Goal: Task Accomplishment & Management: Use online tool/utility

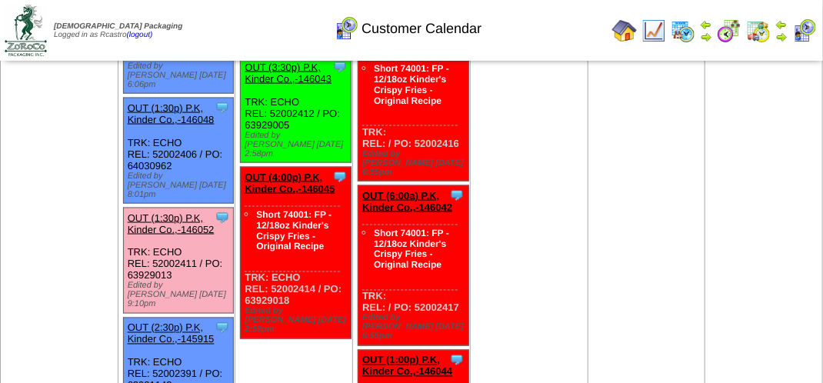
scroll to position [791, 0]
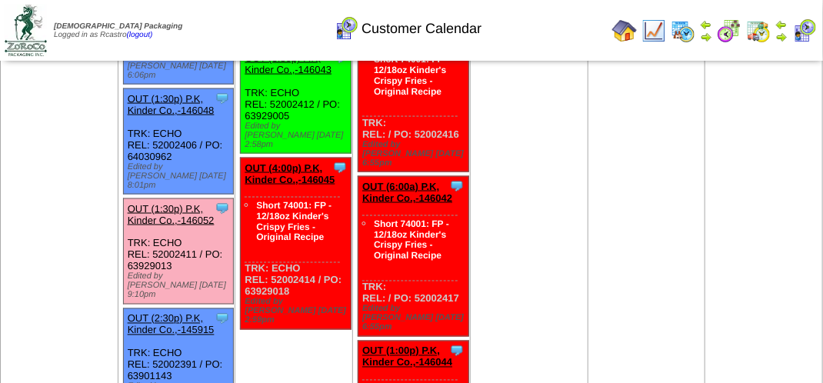
click at [188, 203] on link "OUT (1:30p) P.K, Kinder Co.,-146052" at bounding box center [171, 214] width 87 height 23
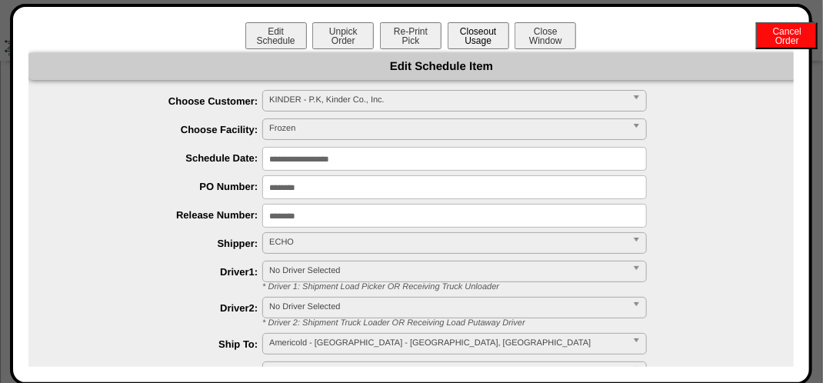
click at [464, 31] on button "Closeout Usage" at bounding box center [479, 35] width 62 height 27
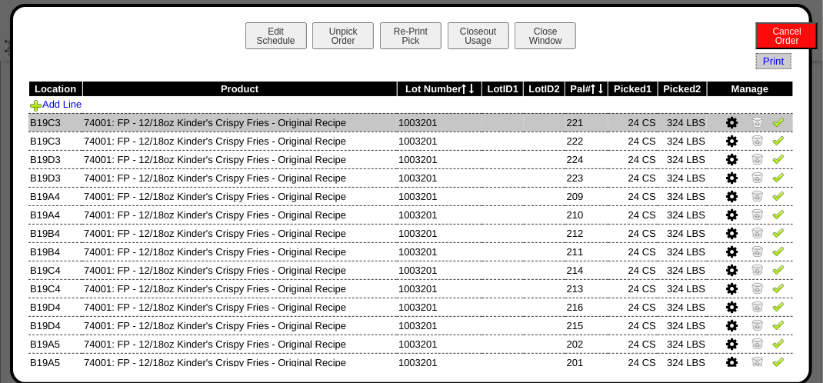
click at [773, 119] on img at bounding box center [779, 121] width 12 height 12
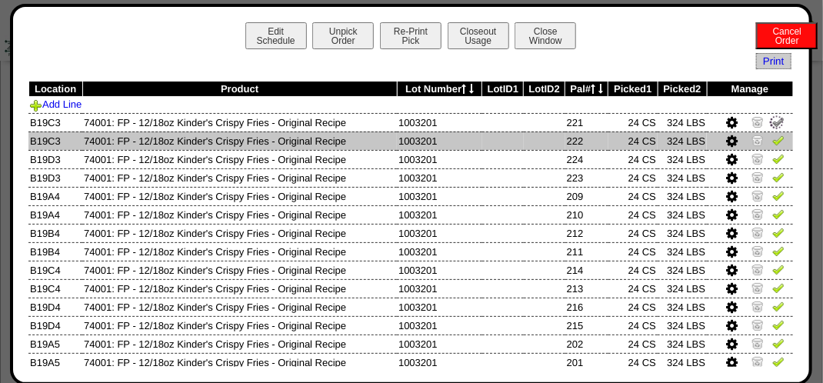
click at [773, 137] on img at bounding box center [779, 140] width 12 height 12
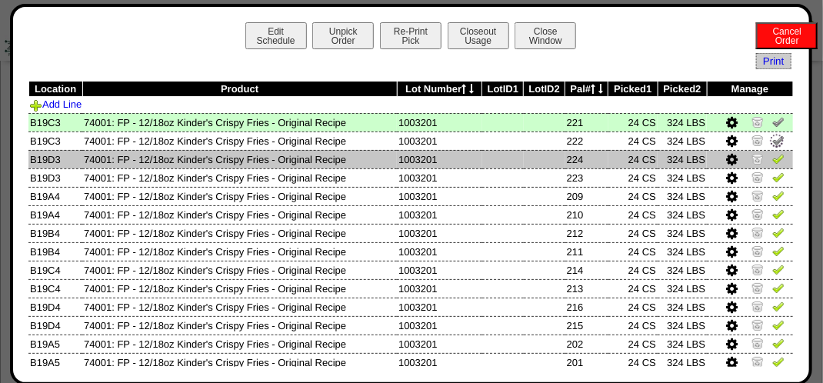
click at [773, 155] on img at bounding box center [779, 158] width 12 height 12
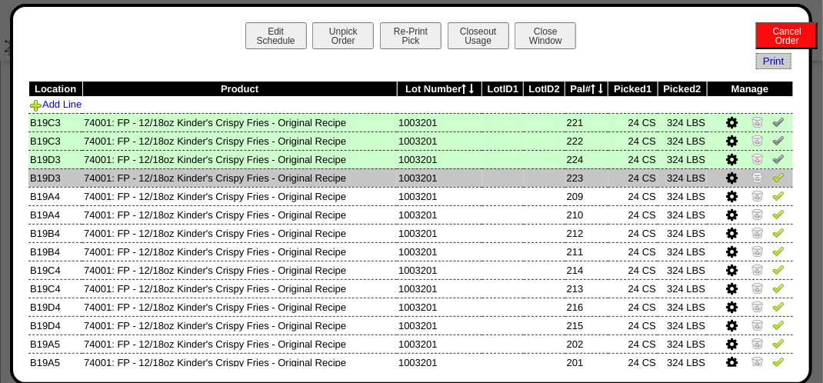
click at [773, 177] on img at bounding box center [779, 177] width 12 height 12
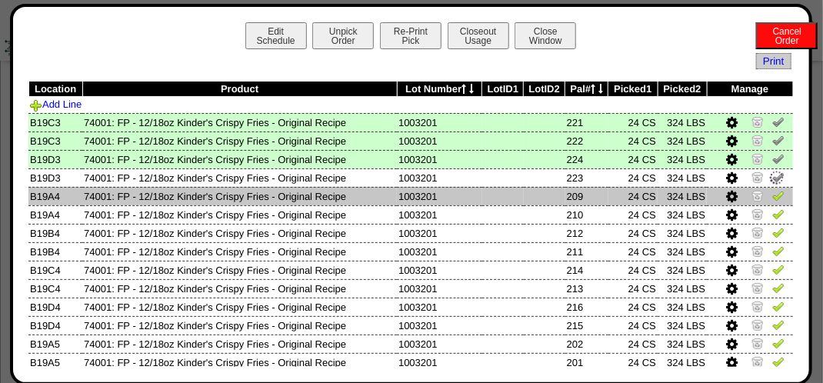
click at [773, 192] on img at bounding box center [779, 195] width 12 height 12
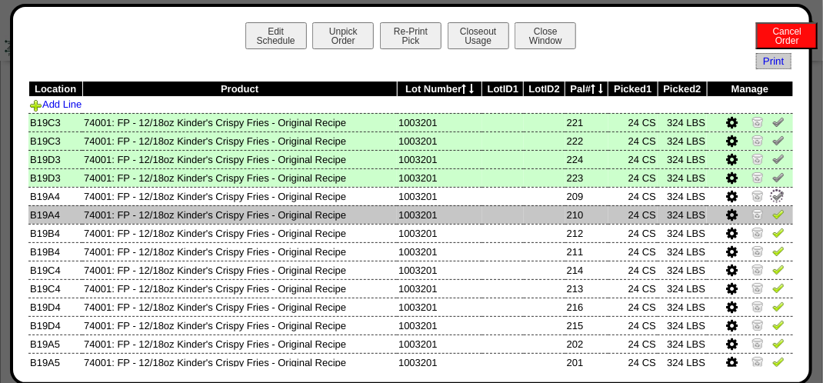
click at [773, 215] on img at bounding box center [779, 214] width 12 height 12
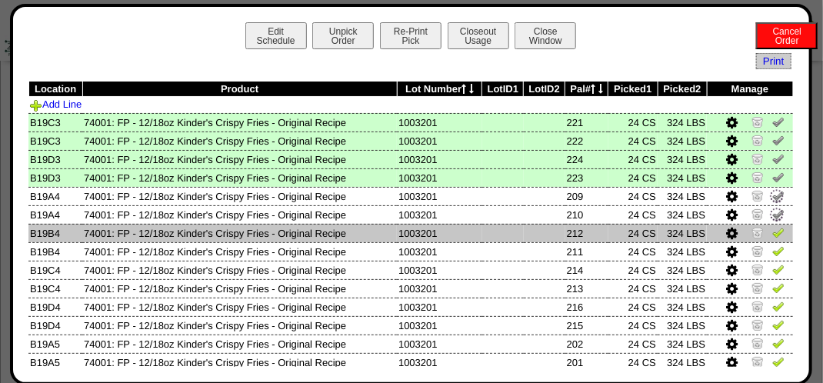
click at [773, 230] on img at bounding box center [779, 232] width 12 height 12
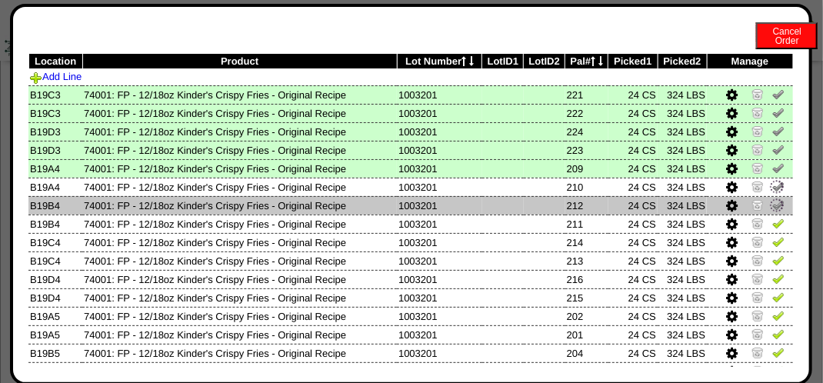
scroll to position [77, 0]
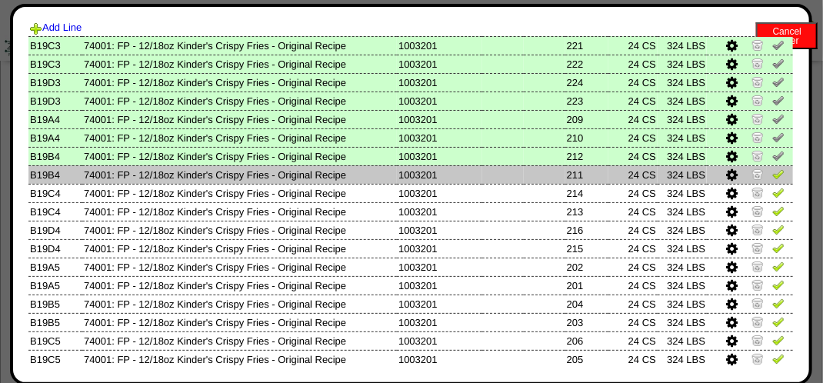
click at [773, 172] on img at bounding box center [779, 174] width 12 height 12
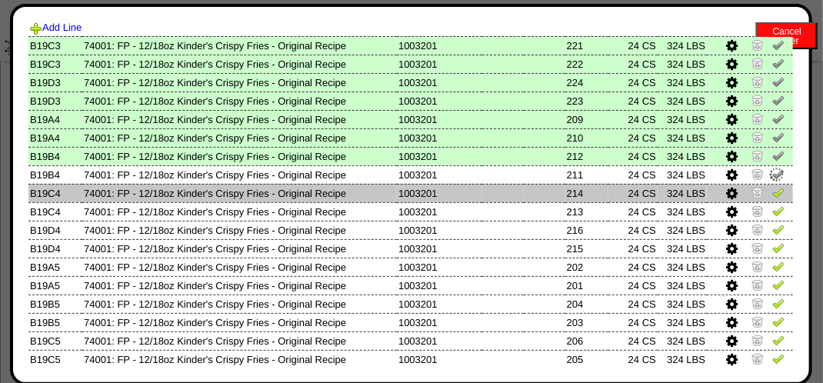
click at [773, 192] on img at bounding box center [779, 192] width 12 height 12
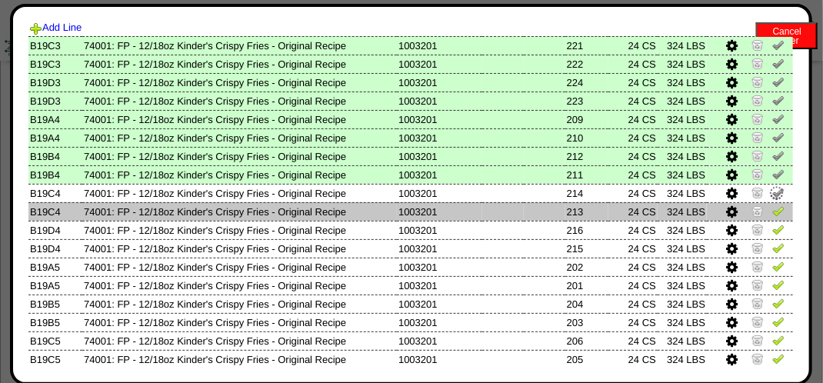
click at [773, 211] on img at bounding box center [779, 211] width 12 height 12
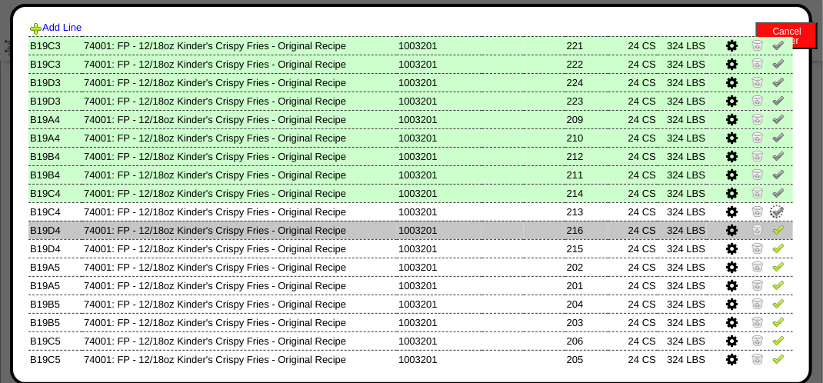
click at [773, 225] on img at bounding box center [779, 229] width 12 height 12
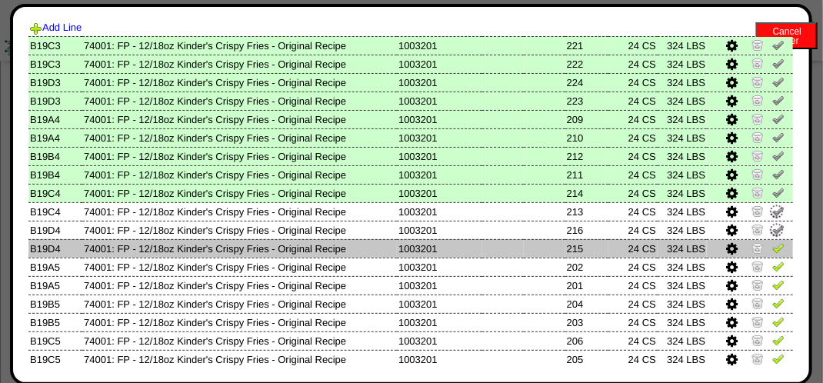
click at [773, 252] on img at bounding box center [779, 248] width 12 height 12
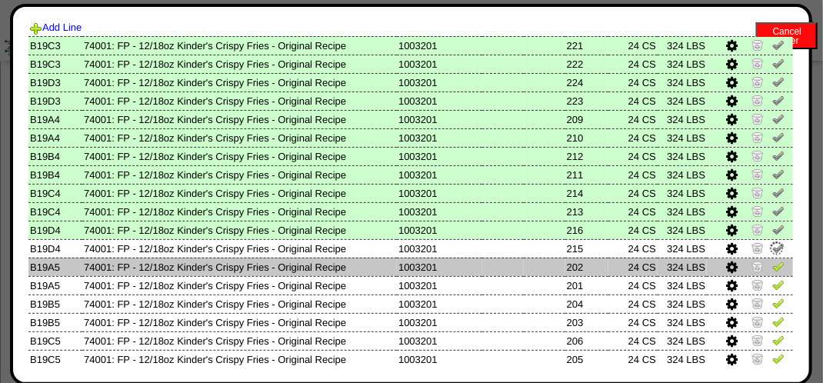
click at [773, 265] on img at bounding box center [779, 266] width 12 height 12
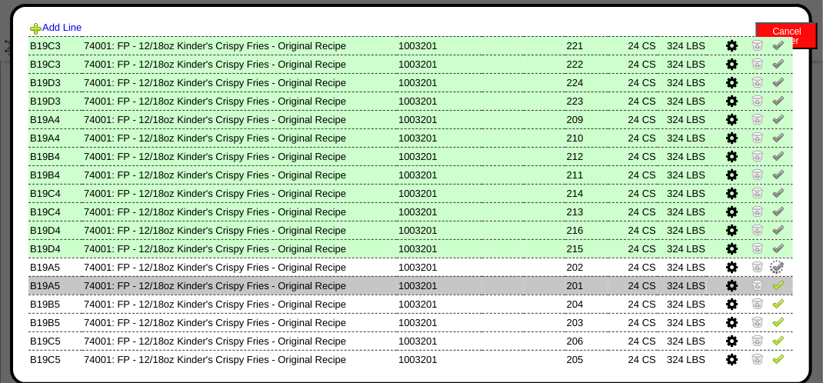
click at [773, 282] on img at bounding box center [779, 285] width 12 height 12
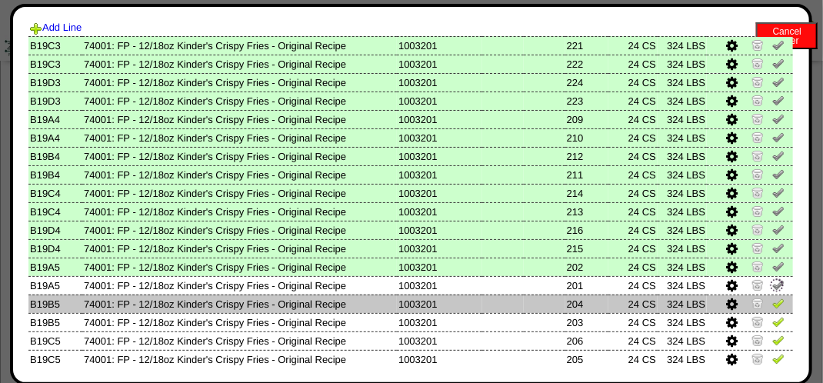
click at [773, 305] on img at bounding box center [779, 303] width 12 height 12
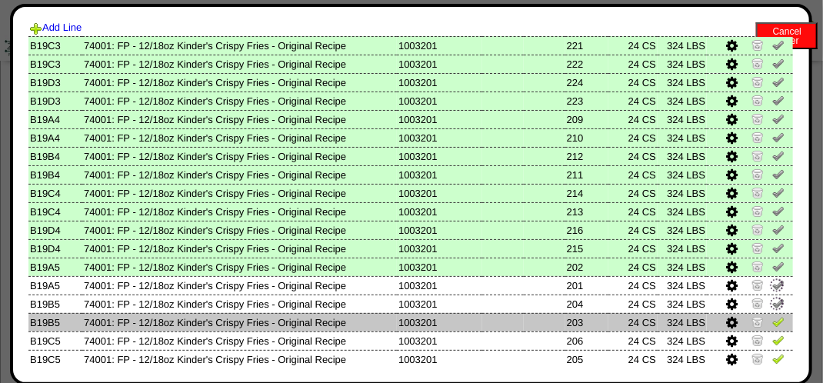
click at [773, 324] on img at bounding box center [779, 322] width 12 height 12
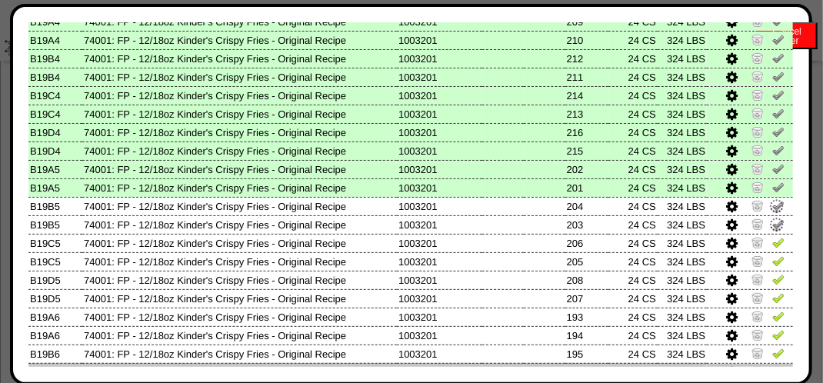
scroll to position [231, 0]
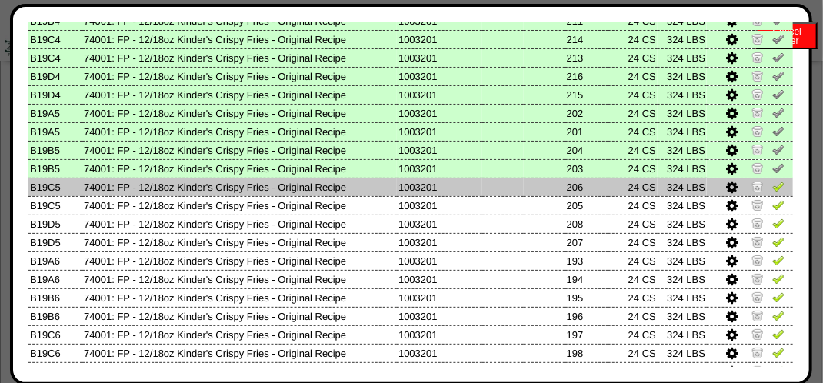
click at [775, 189] on td at bounding box center [750, 187] width 86 height 18
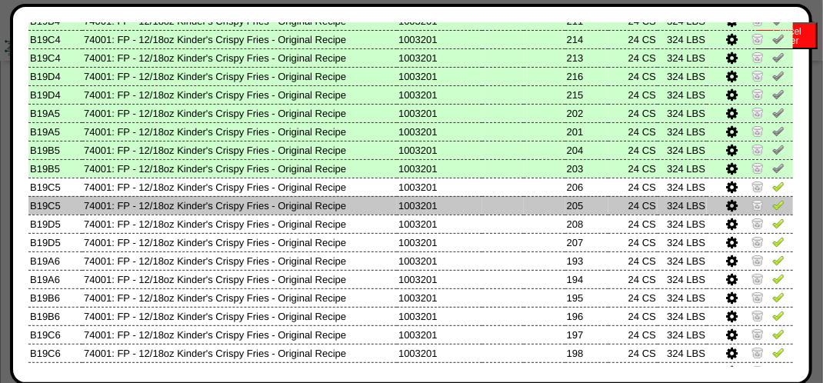
click at [773, 202] on img at bounding box center [779, 205] width 12 height 12
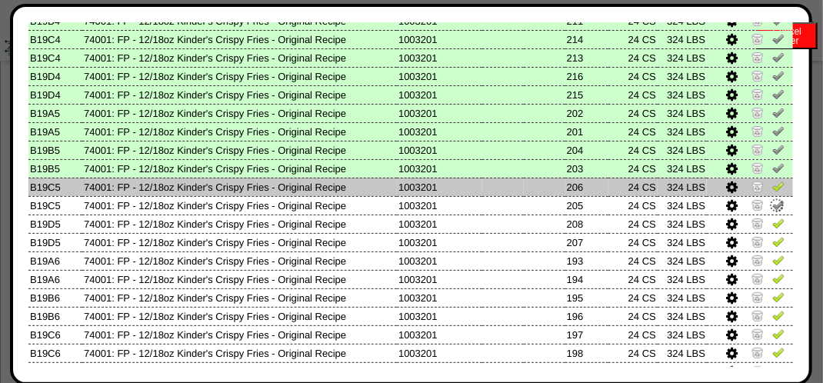
click at [773, 194] on link at bounding box center [779, 189] width 12 height 12
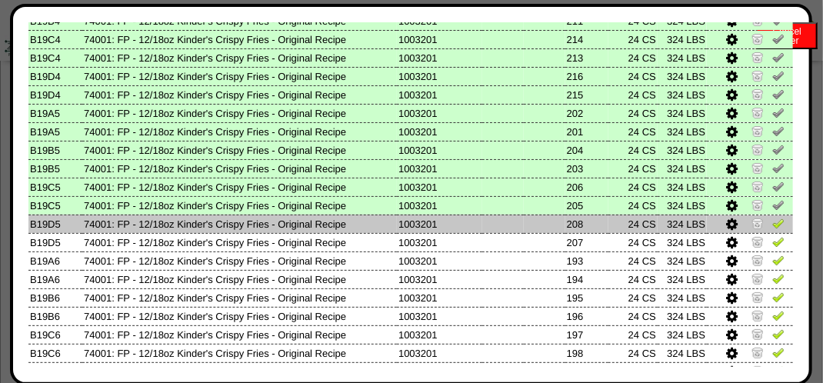
click at [773, 223] on img at bounding box center [779, 223] width 12 height 12
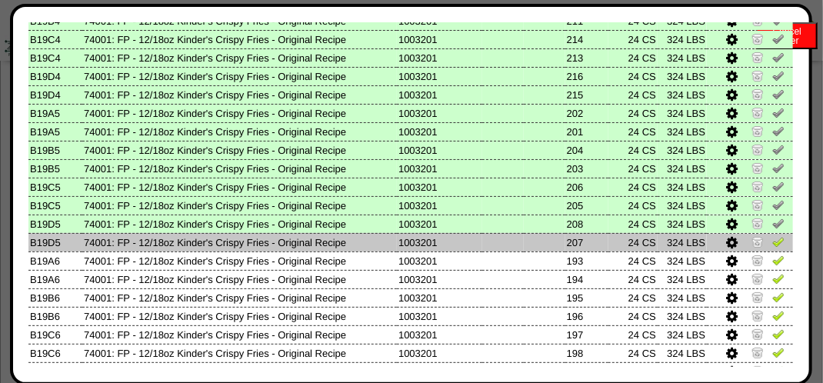
click at [773, 242] on img at bounding box center [779, 241] width 12 height 12
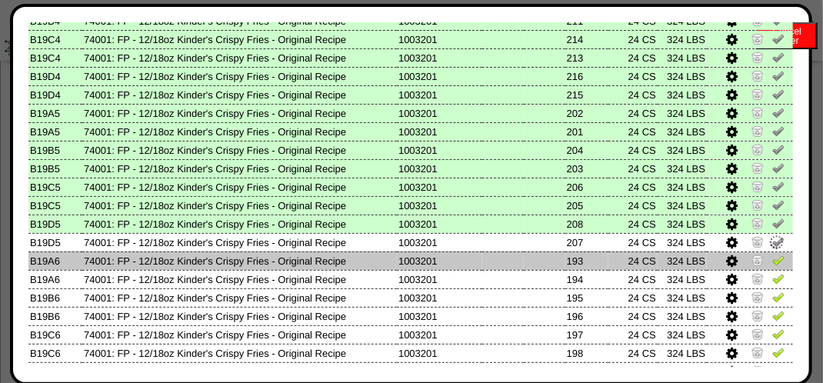
click at [773, 255] on img at bounding box center [779, 260] width 12 height 12
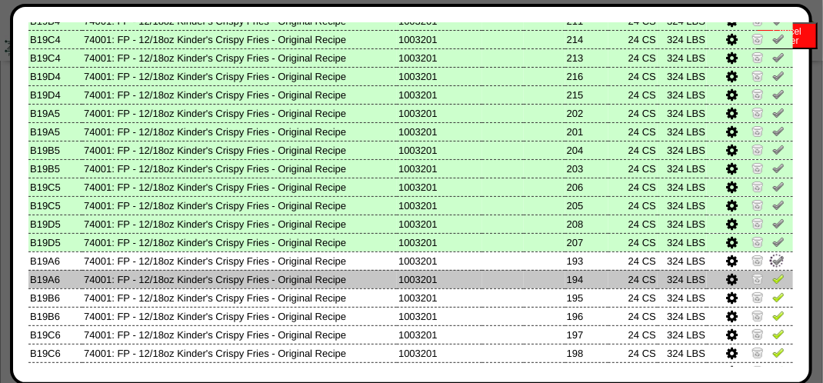
click at [770, 272] on td at bounding box center [750, 279] width 86 height 18
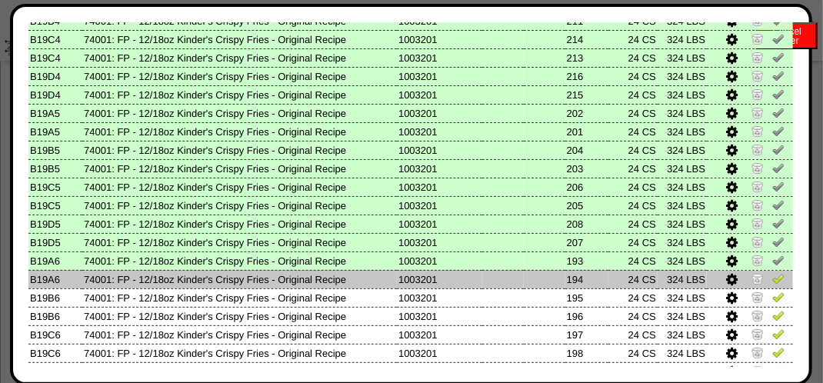
click at [773, 276] on img at bounding box center [779, 278] width 12 height 12
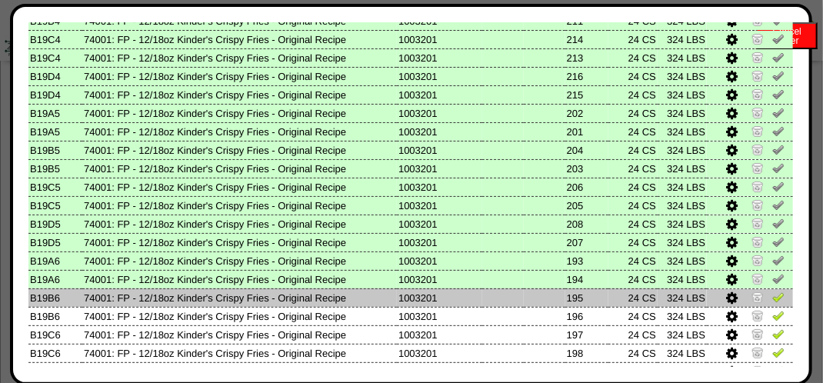
click at [773, 296] on img at bounding box center [779, 297] width 12 height 12
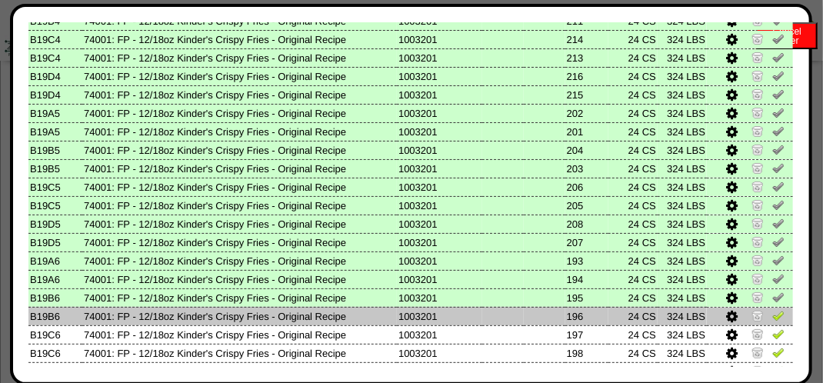
click at [765, 309] on td at bounding box center [750, 316] width 86 height 18
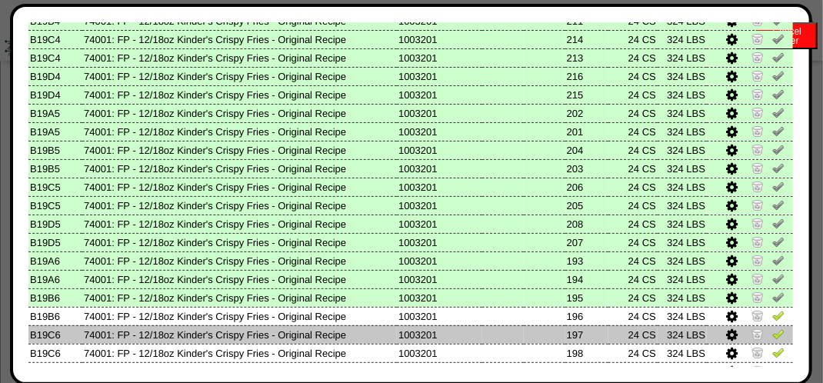
click at [773, 332] on img at bounding box center [779, 334] width 12 height 12
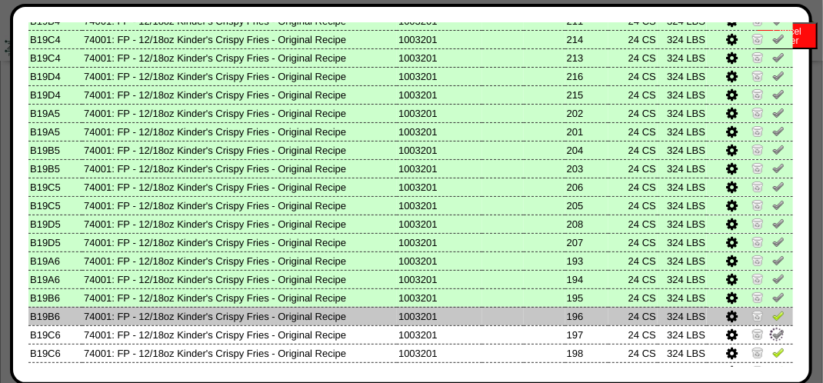
click at [773, 312] on img at bounding box center [779, 315] width 12 height 12
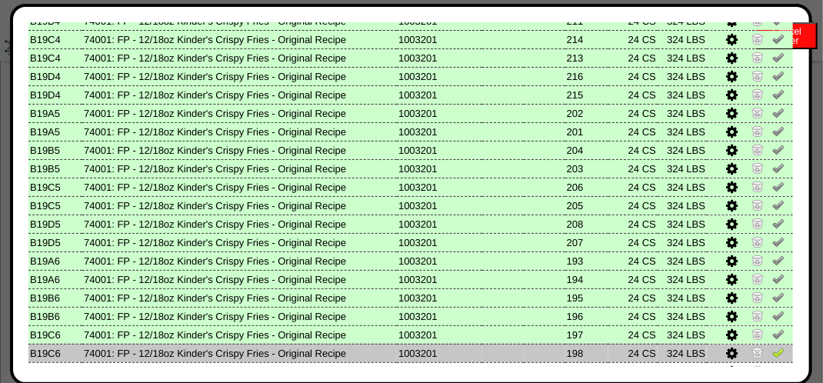
click at [773, 351] on img at bounding box center [779, 352] width 12 height 12
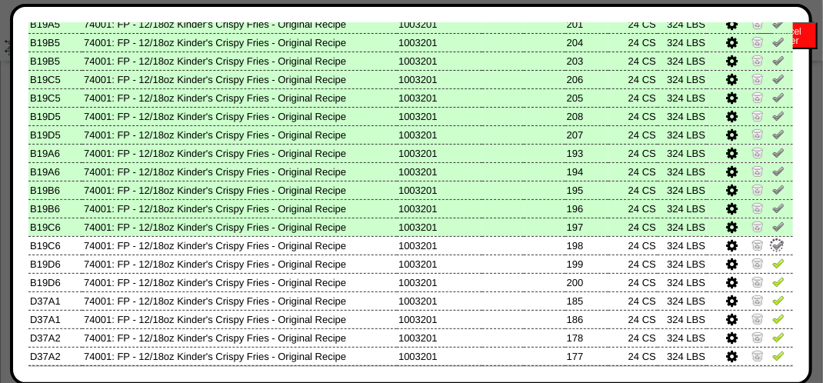
scroll to position [385, 0]
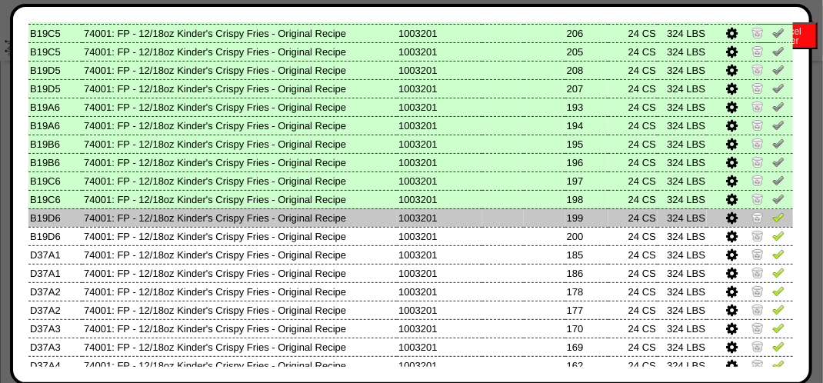
click at [773, 216] on img at bounding box center [779, 217] width 12 height 12
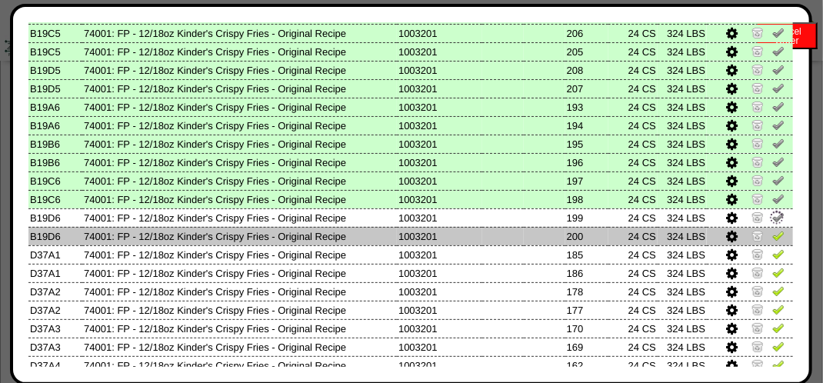
click at [773, 235] on img at bounding box center [779, 235] width 12 height 12
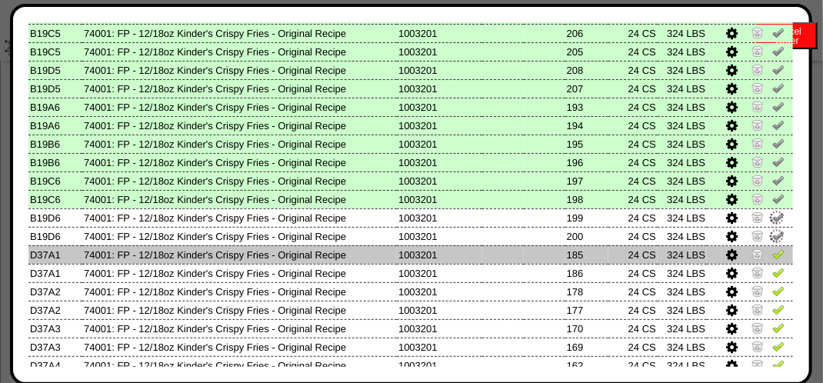
click at [773, 253] on img at bounding box center [779, 254] width 12 height 12
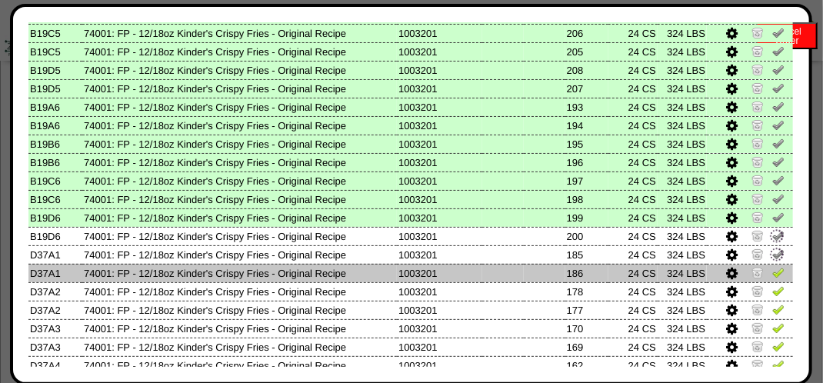
click at [773, 274] on img at bounding box center [779, 272] width 12 height 12
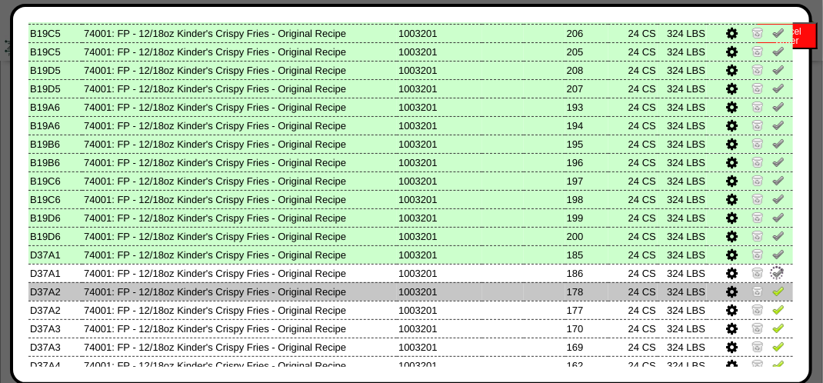
click at [773, 296] on img at bounding box center [779, 291] width 12 height 12
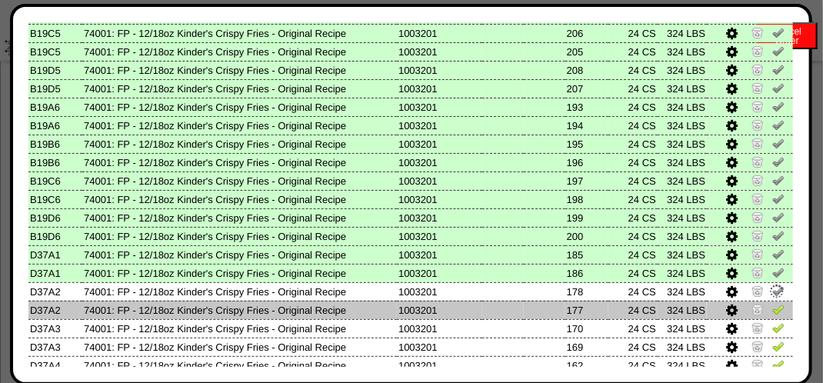
click at [763, 312] on td at bounding box center [750, 310] width 86 height 18
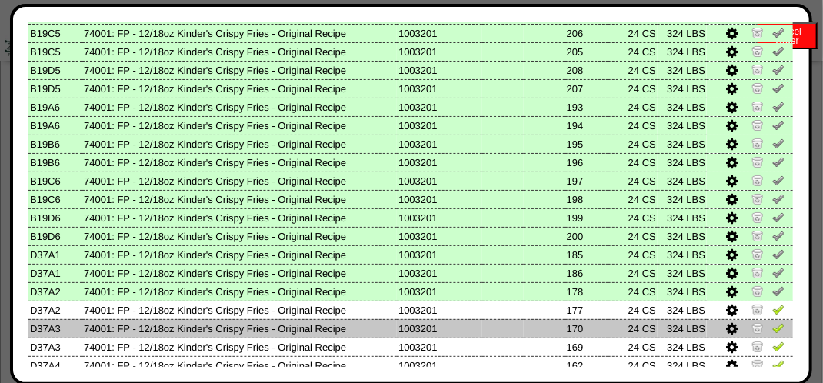
click at [773, 332] on img at bounding box center [779, 328] width 12 height 12
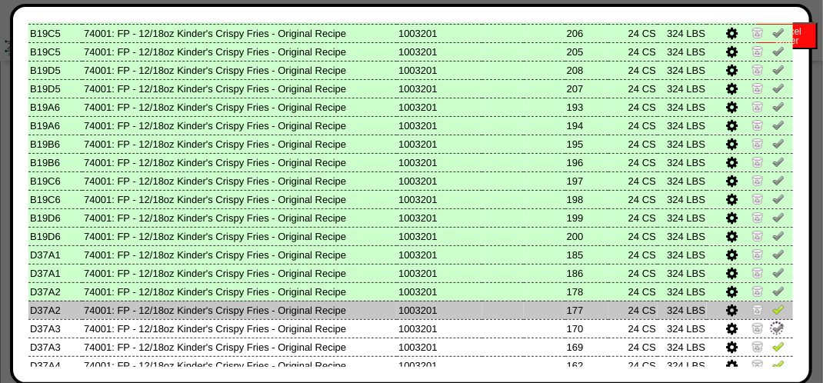
click at [773, 303] on img at bounding box center [779, 309] width 12 height 12
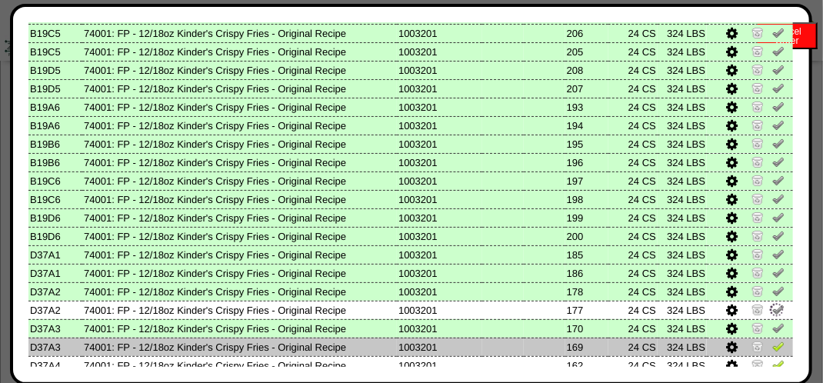
click at [773, 345] on img at bounding box center [779, 346] width 12 height 12
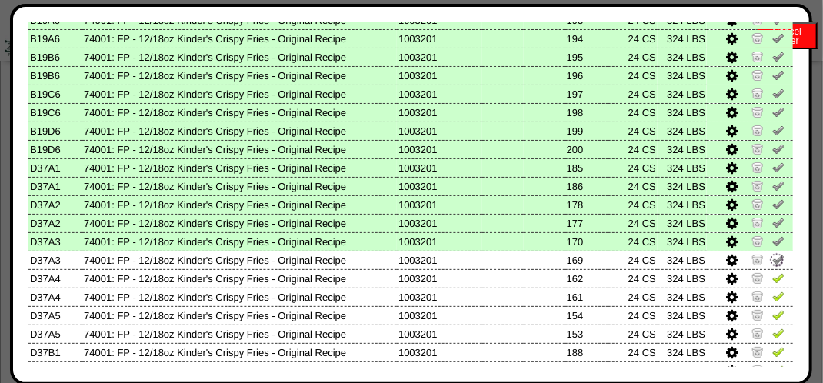
scroll to position [539, 0]
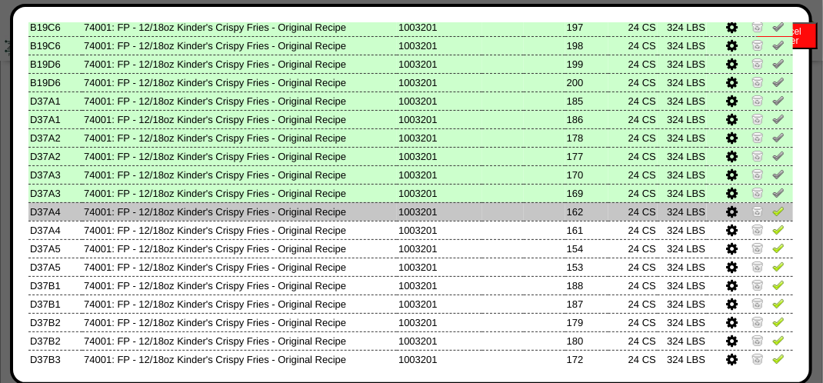
click at [773, 213] on img at bounding box center [779, 211] width 12 height 12
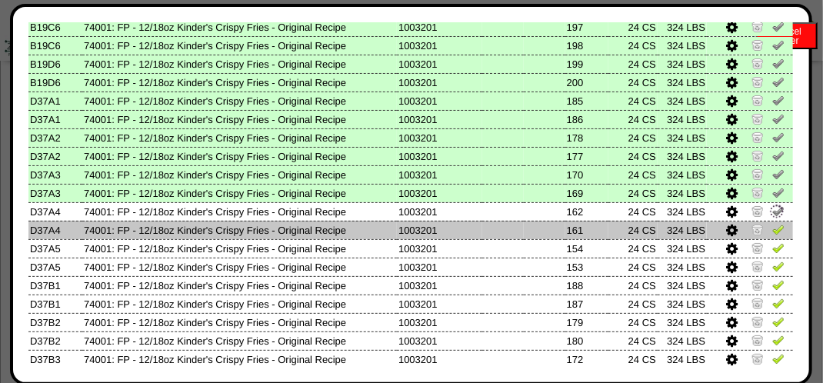
click at [773, 226] on img at bounding box center [779, 229] width 12 height 12
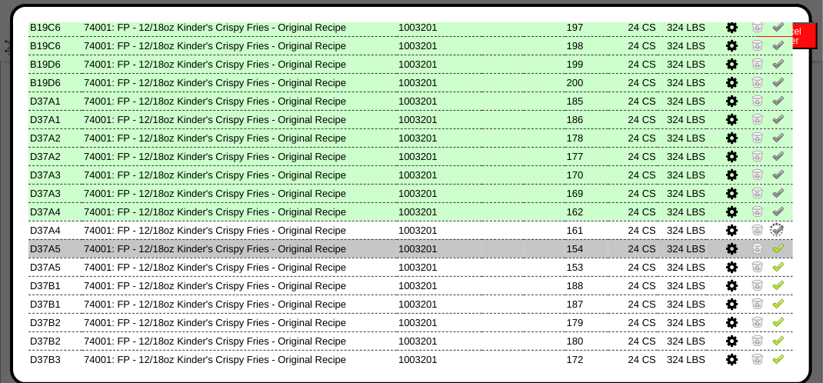
click at [773, 247] on img at bounding box center [779, 248] width 12 height 12
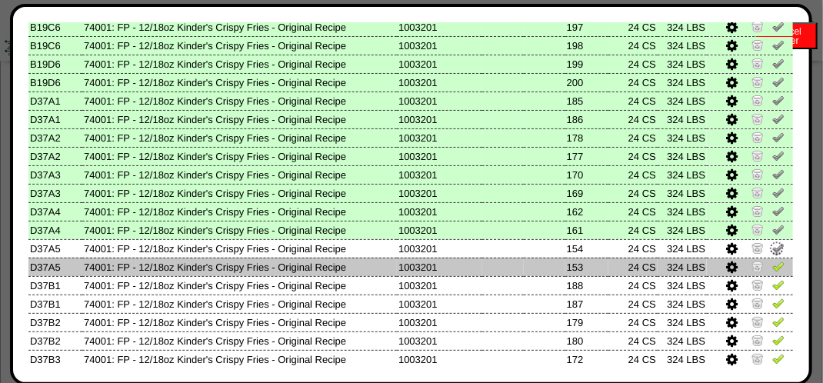
click at [773, 262] on img at bounding box center [779, 266] width 12 height 12
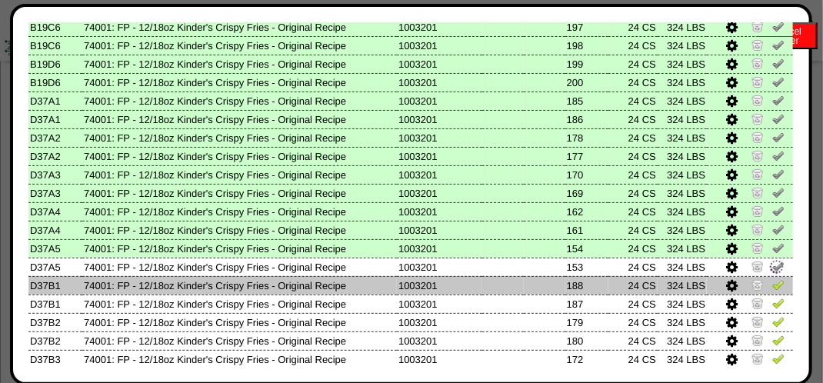
click at [773, 285] on img at bounding box center [779, 285] width 12 height 12
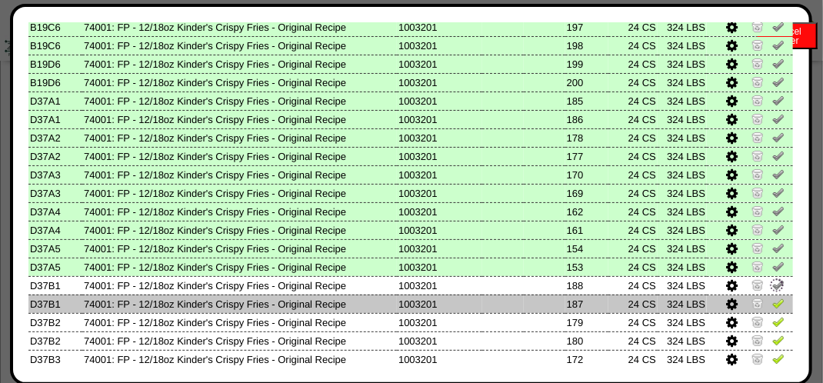
drag, startPoint x: 766, startPoint y: 302, endPoint x: 770, endPoint y: 309, distance: 8.6
click at [773, 302] on img at bounding box center [779, 303] width 12 height 12
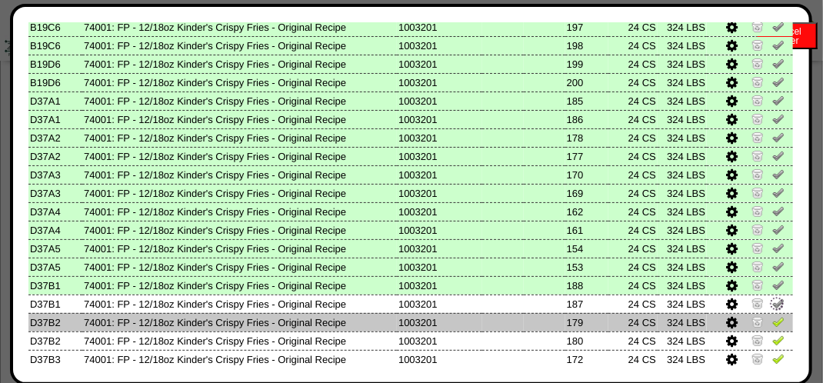
click at [773, 317] on img at bounding box center [779, 322] width 12 height 12
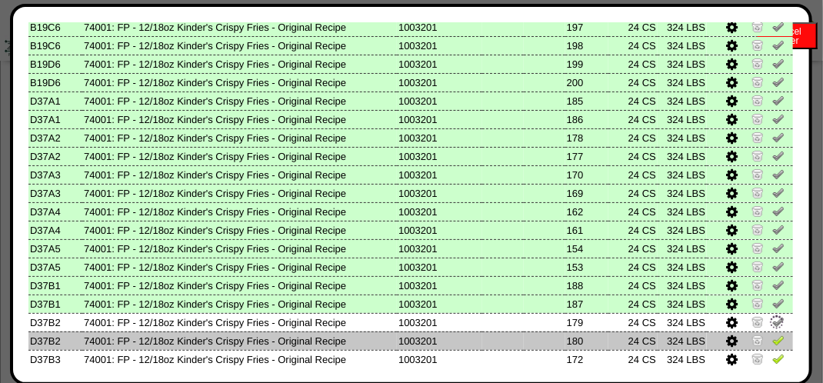
click at [773, 336] on img at bounding box center [779, 340] width 12 height 12
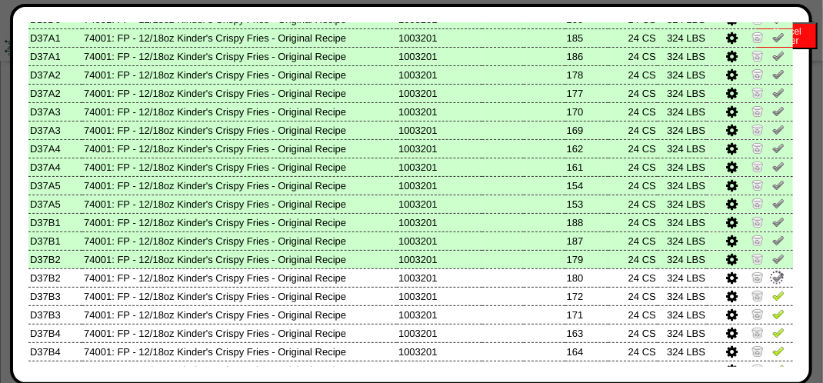
scroll to position [693, 0]
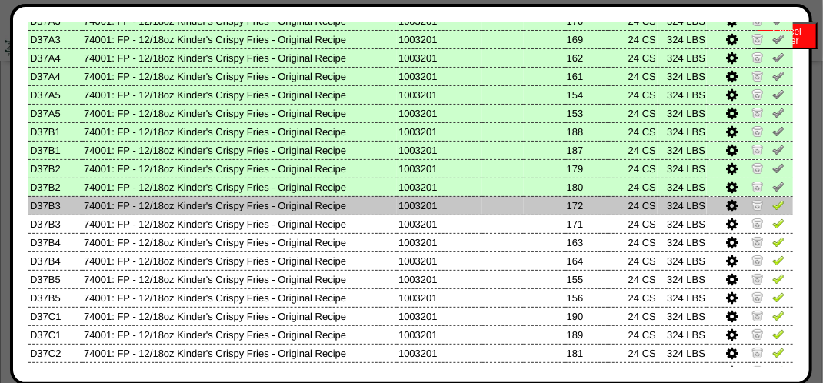
click at [773, 211] on img at bounding box center [779, 205] width 12 height 12
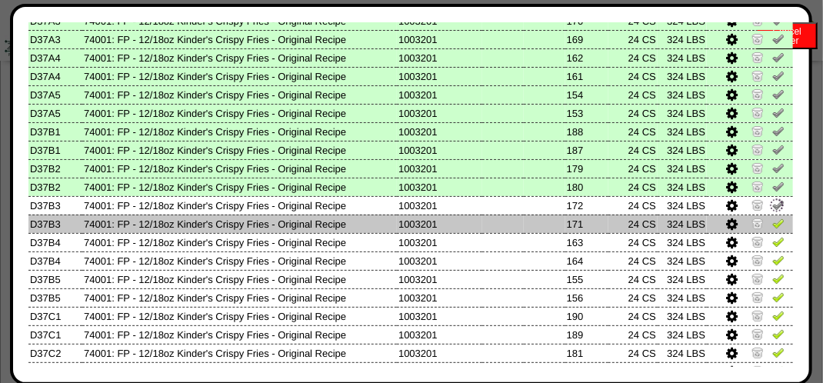
click at [773, 222] on img at bounding box center [779, 223] width 12 height 12
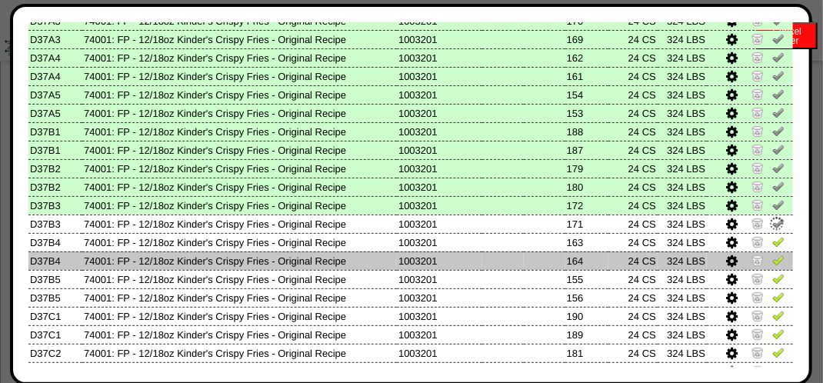
click at [773, 260] on img at bounding box center [779, 260] width 12 height 12
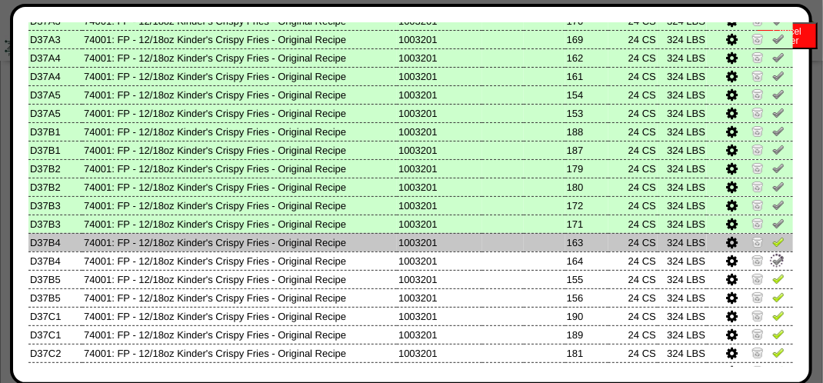
click at [773, 240] on img at bounding box center [779, 241] width 12 height 12
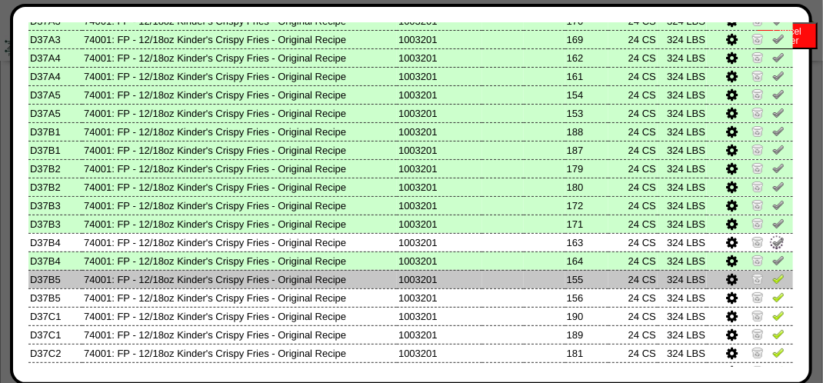
click at [773, 285] on img at bounding box center [779, 278] width 12 height 12
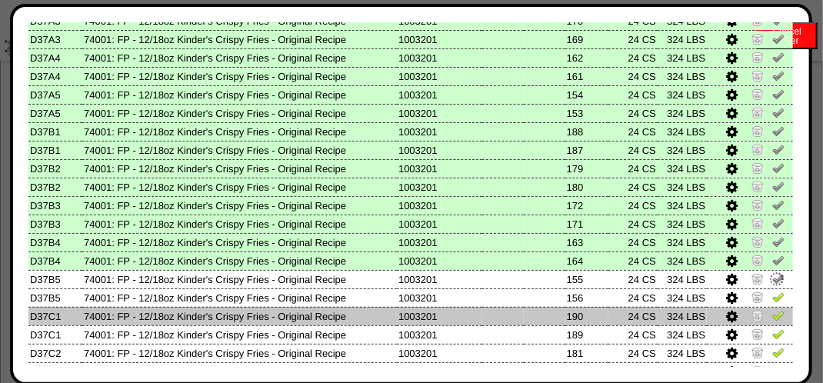
click at [773, 310] on img at bounding box center [779, 315] width 12 height 12
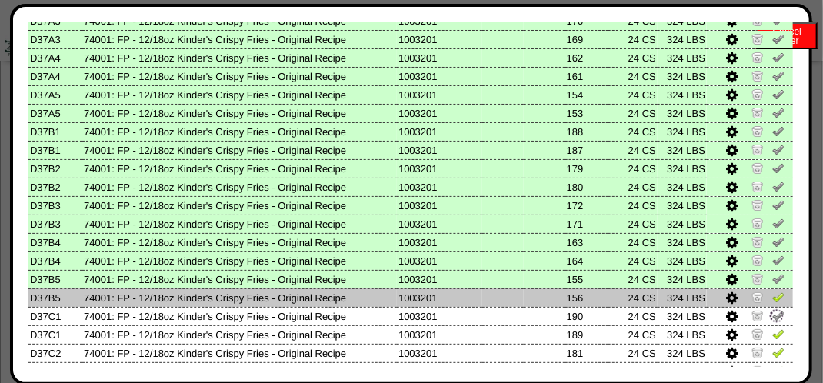
click at [773, 299] on img at bounding box center [779, 297] width 12 height 12
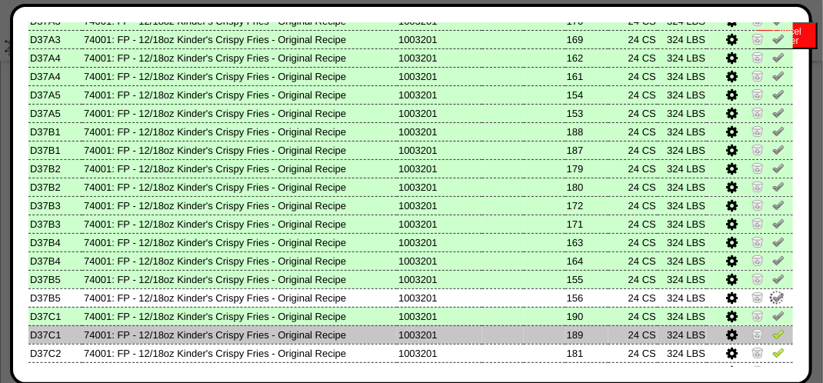
click at [761, 340] on td at bounding box center [750, 335] width 86 height 18
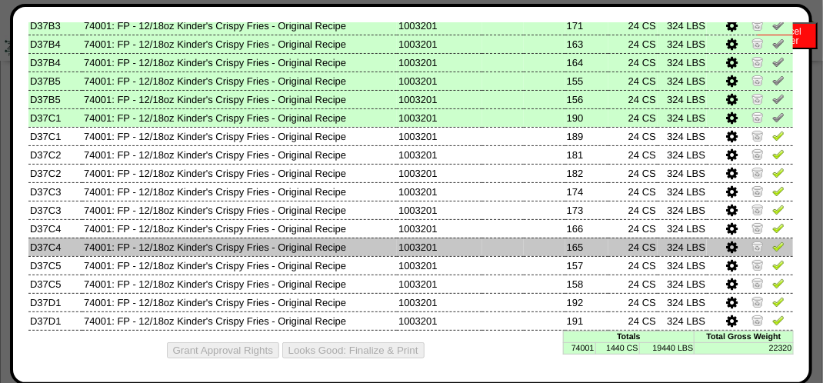
scroll to position [897, 0]
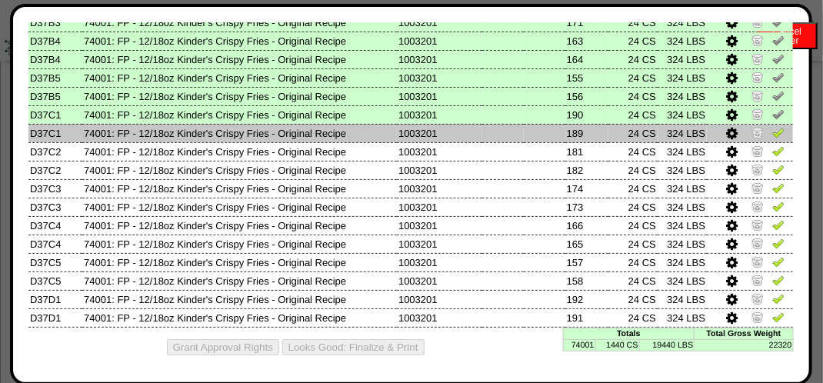
click at [773, 129] on img at bounding box center [779, 132] width 12 height 12
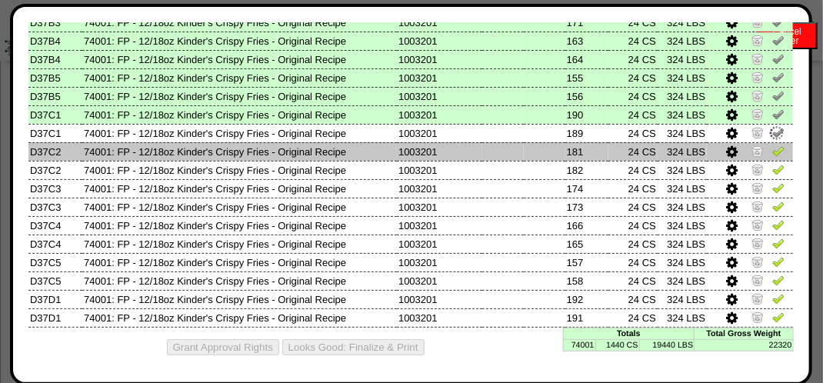
click at [773, 151] on img at bounding box center [779, 151] width 12 height 12
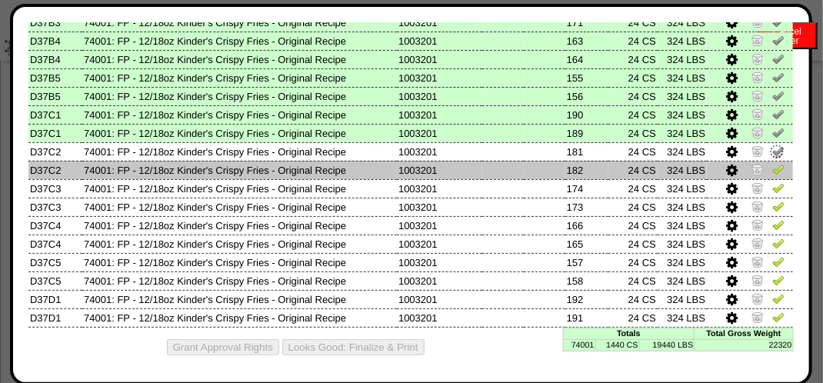
click at [773, 174] on link at bounding box center [779, 172] width 12 height 12
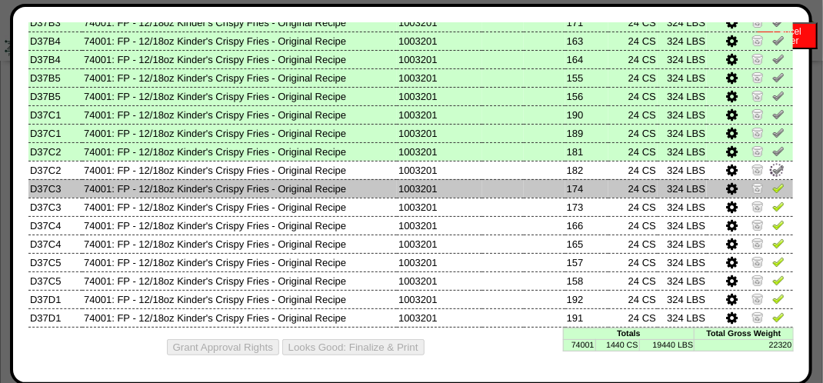
click at [773, 183] on img at bounding box center [779, 188] width 12 height 12
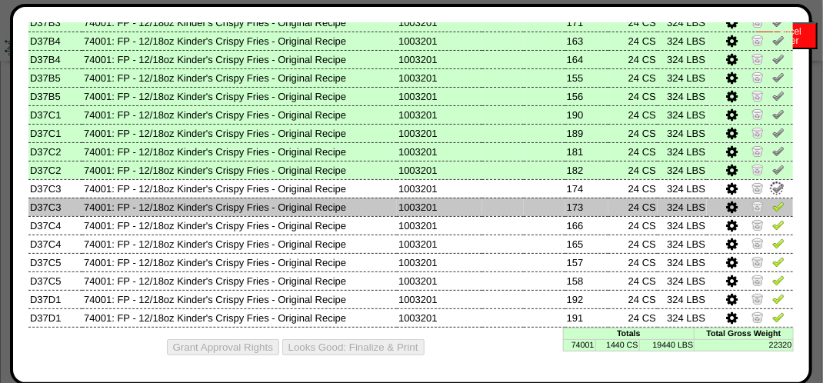
click at [773, 205] on img at bounding box center [779, 206] width 12 height 12
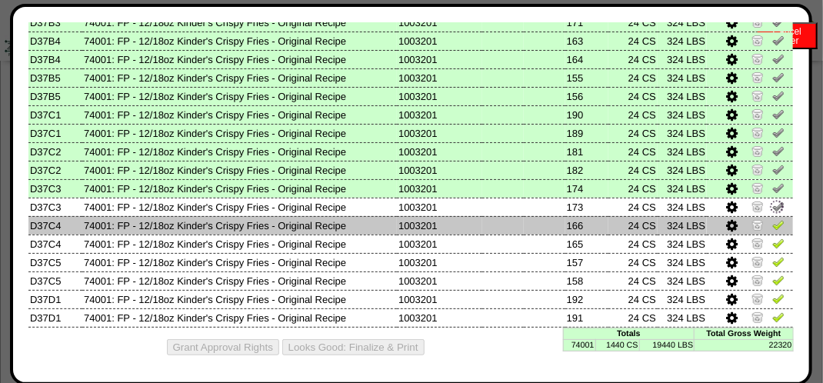
click at [773, 225] on img at bounding box center [779, 225] width 12 height 12
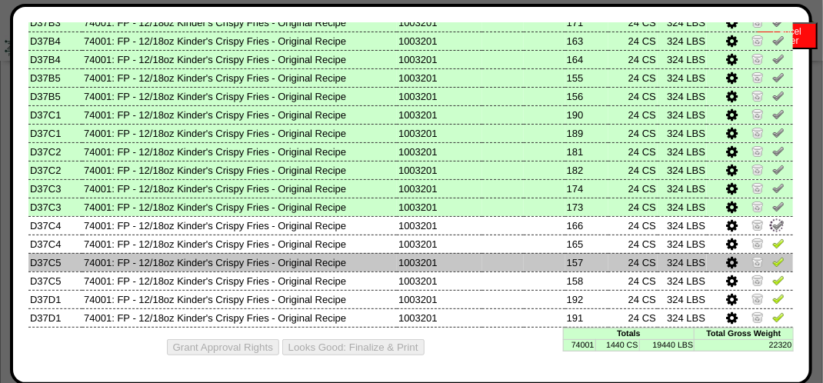
click at [773, 255] on img at bounding box center [779, 261] width 12 height 12
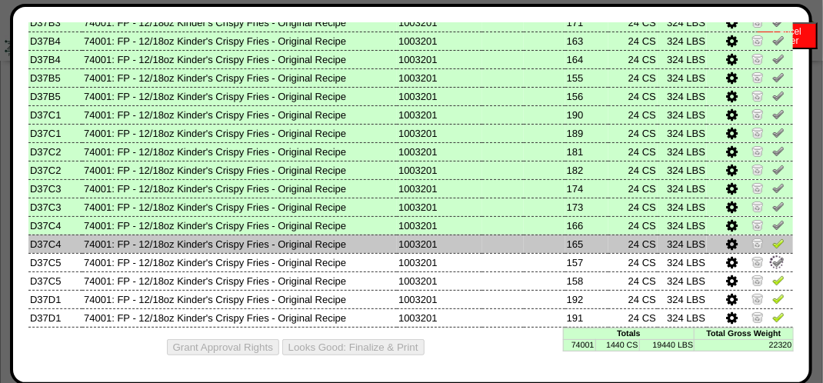
click at [773, 247] on link at bounding box center [779, 246] width 12 height 12
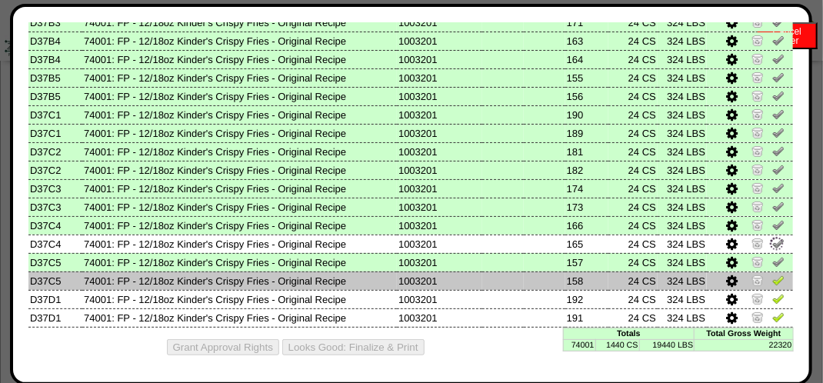
click at [773, 282] on img at bounding box center [779, 280] width 12 height 12
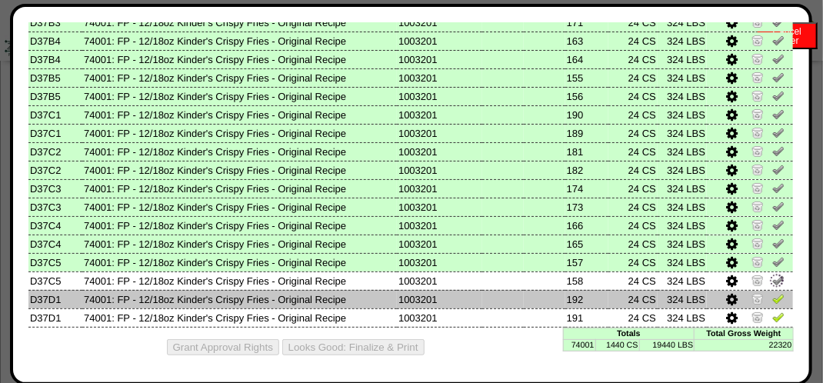
click at [773, 302] on img at bounding box center [779, 298] width 12 height 12
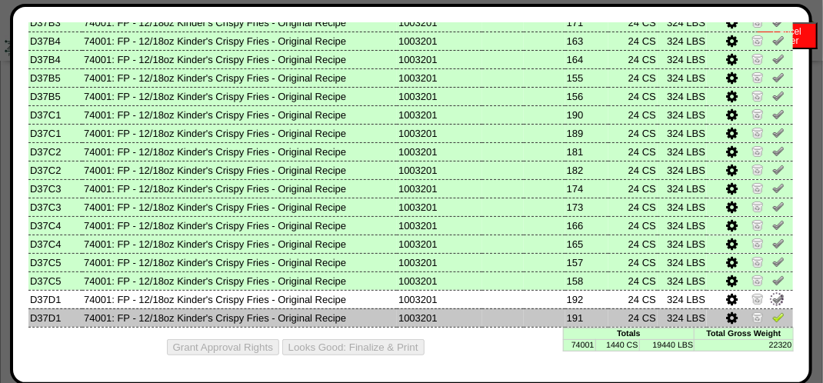
click at [773, 313] on img at bounding box center [779, 317] width 12 height 12
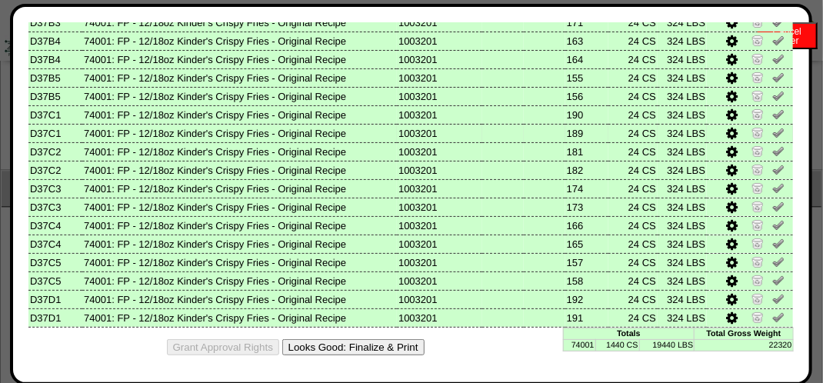
scroll to position [1254, 0]
drag, startPoint x: 396, startPoint y: 346, endPoint x: 499, endPoint y: 134, distance: 235.8
click at [397, 346] on button "Looks Good: Finalize & Print" at bounding box center [353, 347] width 142 height 16
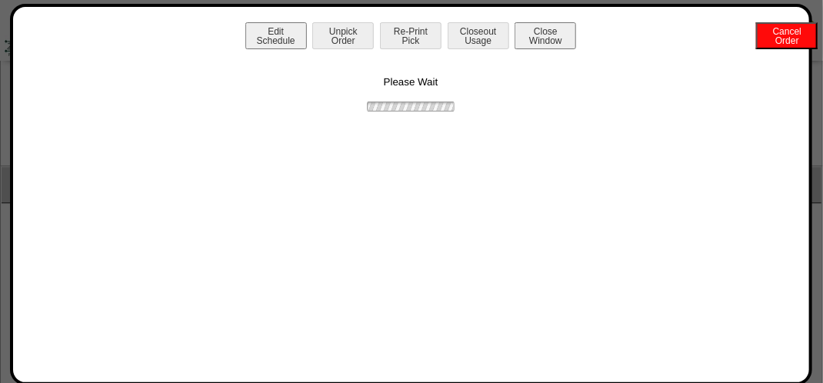
scroll to position [0, 0]
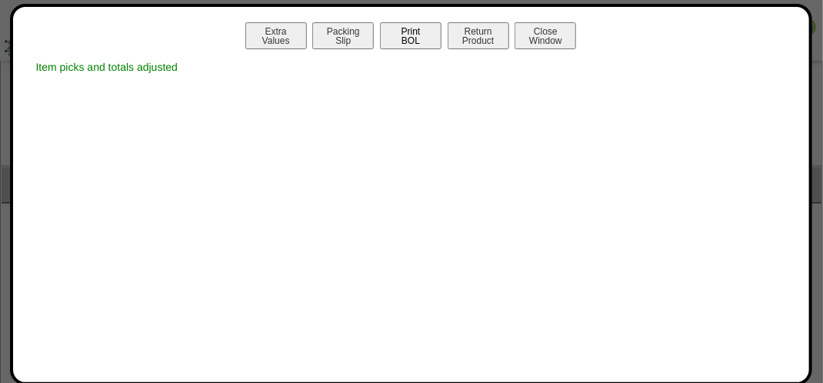
click at [412, 23] on button "Print BOL" at bounding box center [411, 35] width 62 height 27
